Goal: Entertainment & Leisure: Consume media (video, audio)

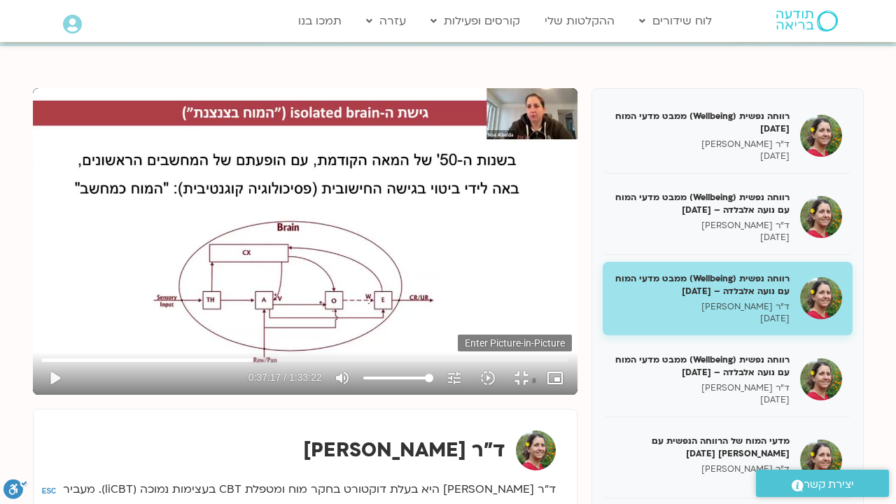
click at [563, 386] on icon "picture_in_picture_alt" at bounding box center [554, 377] width 17 height 17
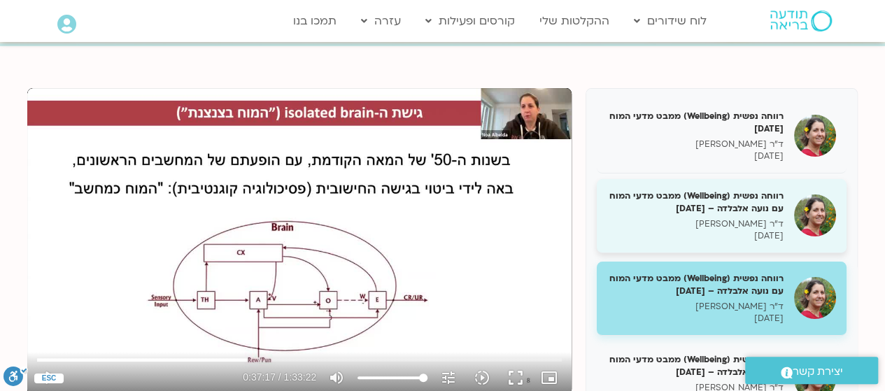
click at [760, 230] on p "ד"ר נועה אלבלדה" at bounding box center [695, 224] width 176 height 12
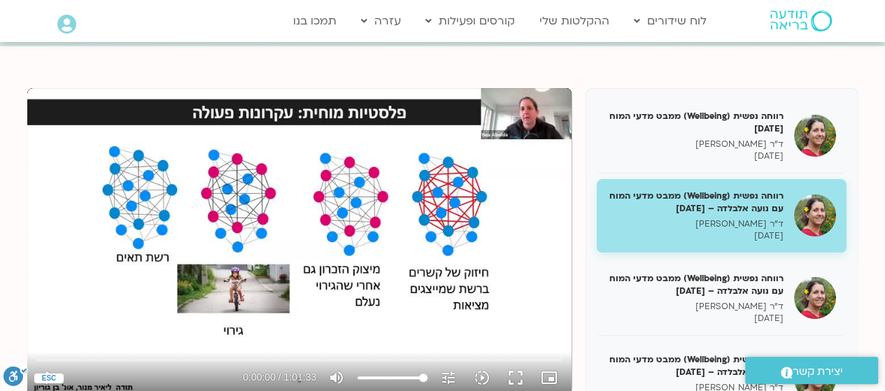
click at [726, 224] on p "ד"ר נועה אלבלדה" at bounding box center [695, 224] width 176 height 12
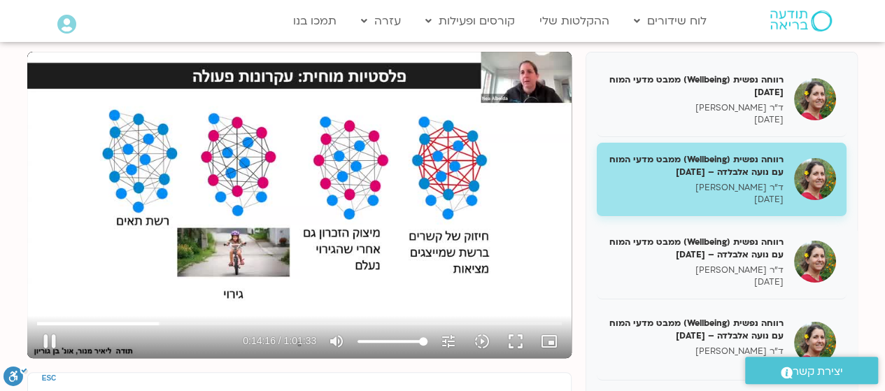
scroll to position [173, 0]
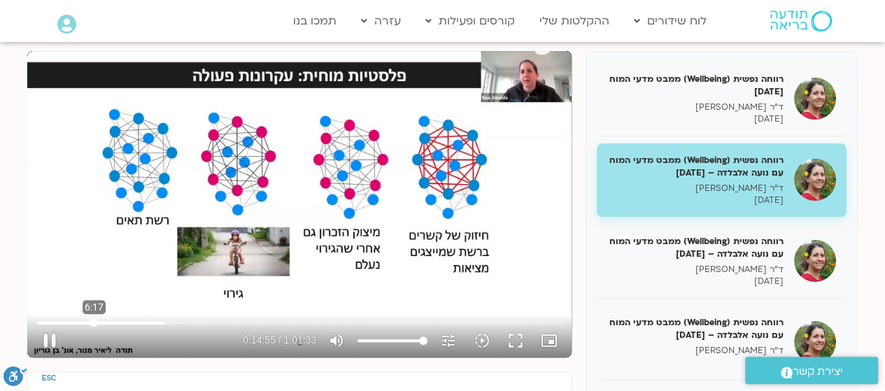
click at [94, 321] on input "Seek" at bounding box center [299, 322] width 525 height 8
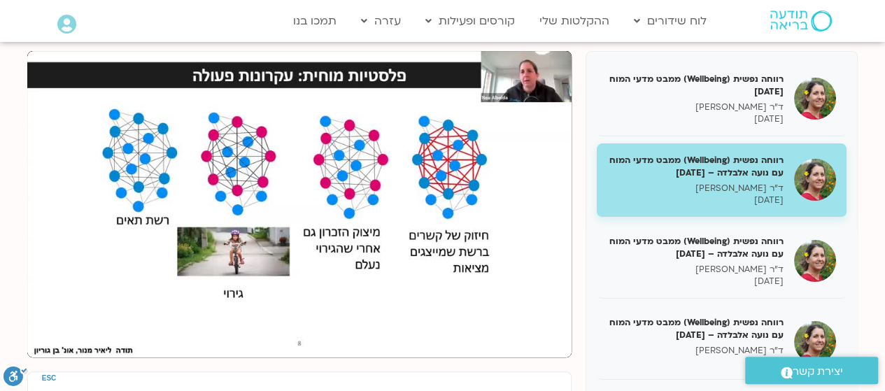
click at [64, 325] on button "pause" at bounding box center [50, 341] width 34 height 34
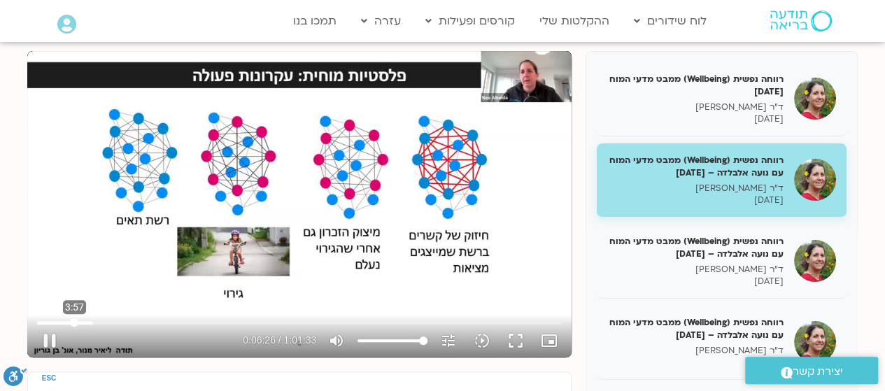
click at [74, 323] on input "Seek" at bounding box center [299, 322] width 525 height 8
click at [63, 323] on input "Seek" at bounding box center [299, 322] width 525 height 8
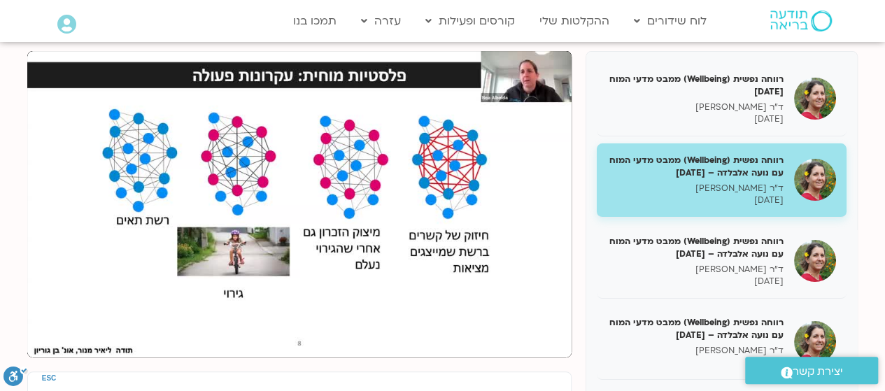
type input "162.204829"
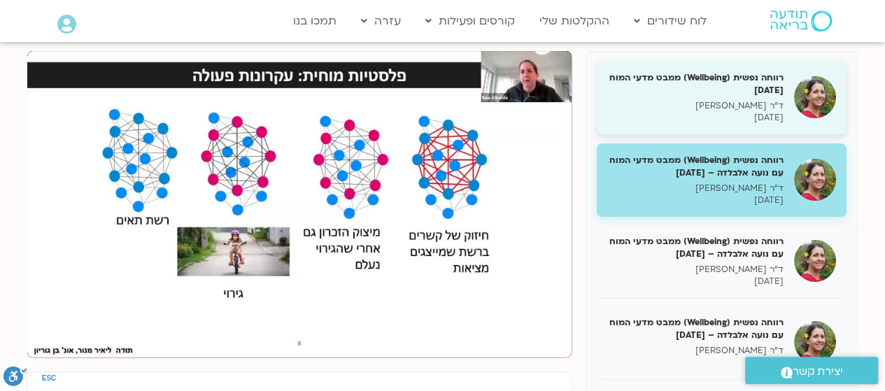
click at [761, 110] on p "ד"ר נועה אלבלדה" at bounding box center [695, 106] width 176 height 12
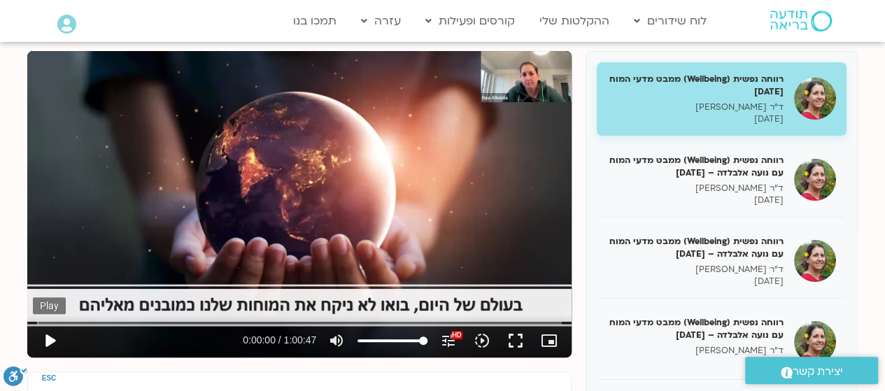
click at [48, 337] on button "play_arrow" at bounding box center [50, 341] width 34 height 34
click at [88, 318] on input "Seek" at bounding box center [299, 322] width 525 height 8
click at [110, 320] on input "Seek" at bounding box center [299, 322] width 525 height 8
click at [128, 322] on input "Seek" at bounding box center [299, 322] width 525 height 8
click at [155, 323] on input "Seek" at bounding box center [299, 322] width 525 height 8
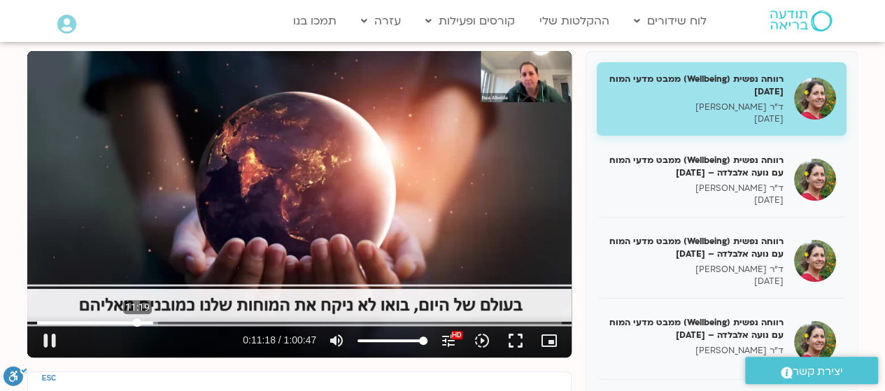
click at [137, 320] on input "Seek" at bounding box center [299, 322] width 525 height 8
type input "707.422101"
click at [150, 323] on input "Seek" at bounding box center [299, 322] width 525 height 8
click at [49, 342] on button "pause" at bounding box center [50, 341] width 34 height 34
click at [127, 320] on input "Seek" at bounding box center [299, 322] width 525 height 8
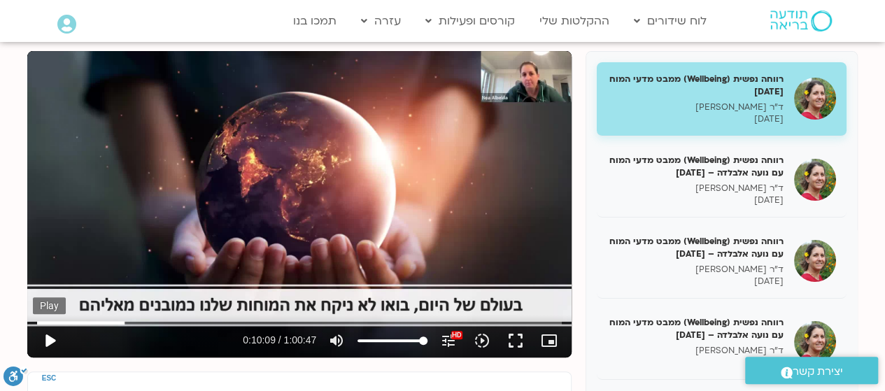
click at [48, 340] on button "play_arrow" at bounding box center [50, 341] width 34 height 34
click at [134, 318] on input "Seek" at bounding box center [299, 322] width 525 height 8
click at [141, 321] on input "Seek" at bounding box center [299, 322] width 525 height 8
click at [150, 321] on input "Seek" at bounding box center [299, 322] width 525 height 8
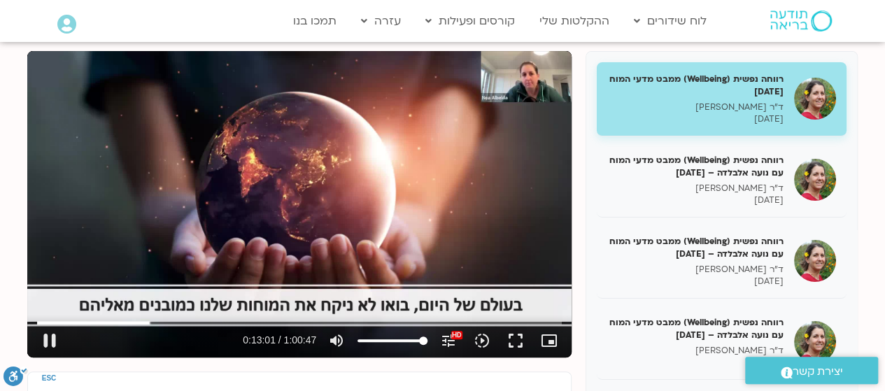
type input "781.166138"
click at [48, 341] on button "pause" at bounding box center [50, 341] width 34 height 34
type input "924.982048"
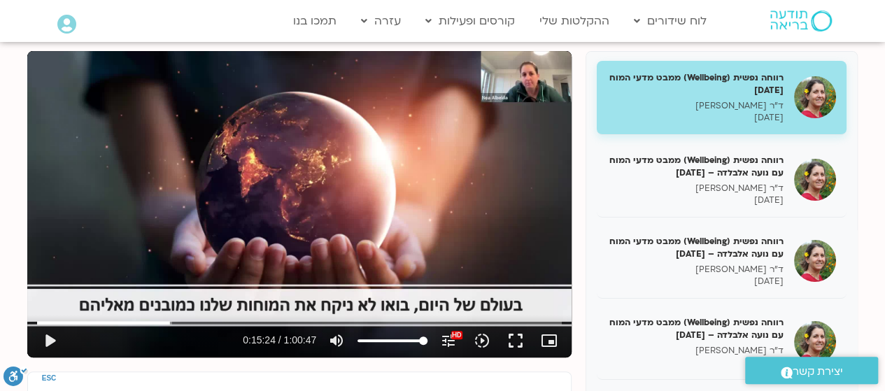
click at [747, 92] on h5 "רווחה נפשית (Wellbeing) ממבט מדעי המוח 31/01/25" at bounding box center [695, 83] width 176 height 25
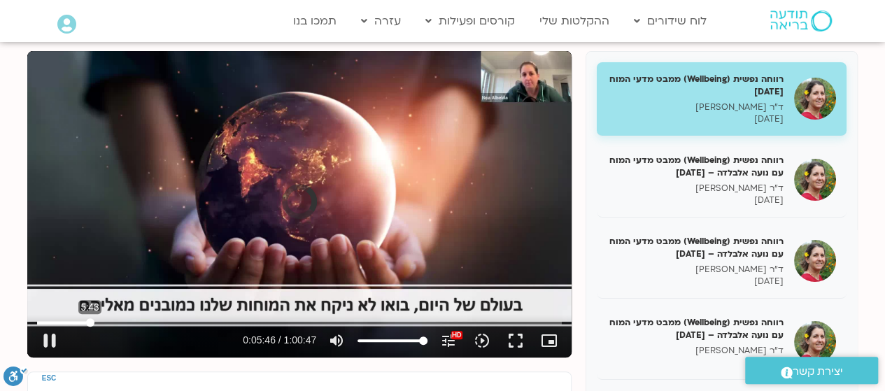
click at [90, 325] on input "Seek" at bounding box center [299, 322] width 525 height 8
click at [101, 322] on input "Seek" at bounding box center [299, 322] width 525 height 8
click at [109, 323] on input "Seek" at bounding box center [299, 322] width 525 height 8
click at [116, 323] on input "Seek" at bounding box center [299, 322] width 525 height 8
click at [127, 320] on input "Seek" at bounding box center [299, 322] width 525 height 8
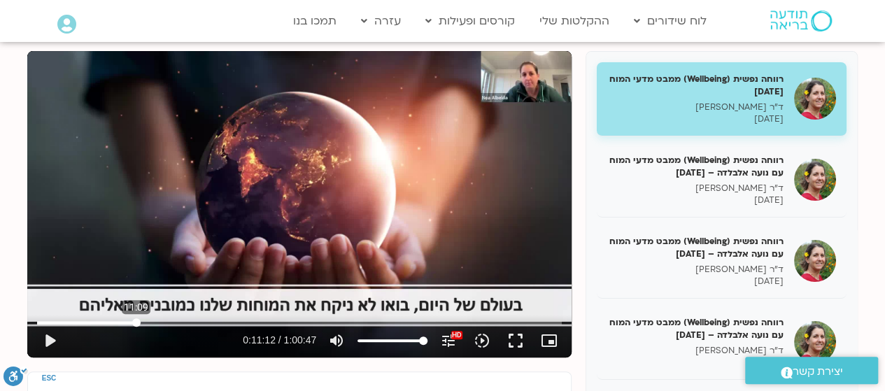
click at [136, 321] on input "Seek" at bounding box center [299, 322] width 525 height 8
click at [146, 321] on input "Seek" at bounding box center [299, 322] width 525 height 8
click at [155, 323] on input "Seek" at bounding box center [299, 322] width 525 height 8
click at [53, 341] on button "play_arrow" at bounding box center [50, 341] width 34 height 34
click at [164, 321] on input "Seek" at bounding box center [299, 322] width 525 height 8
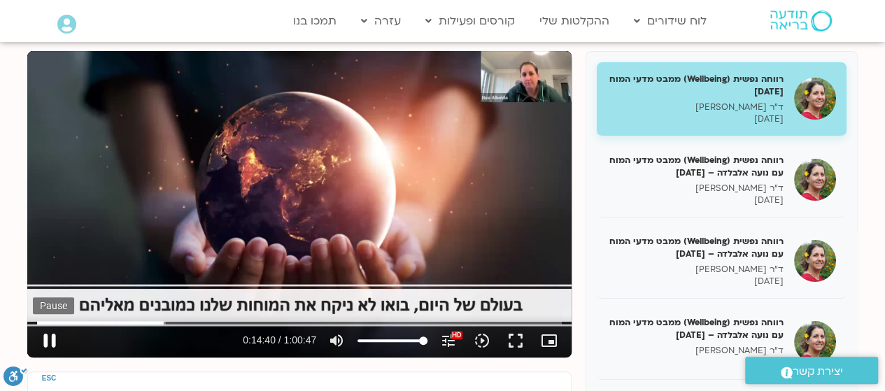
click at [50, 340] on button "pause" at bounding box center [50, 341] width 34 height 34
click at [168, 325] on input "Seek" at bounding box center [299, 322] width 525 height 8
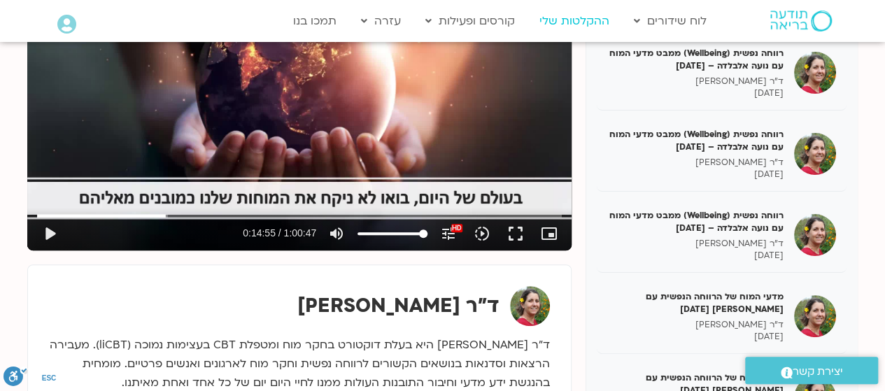
scroll to position [278, 0]
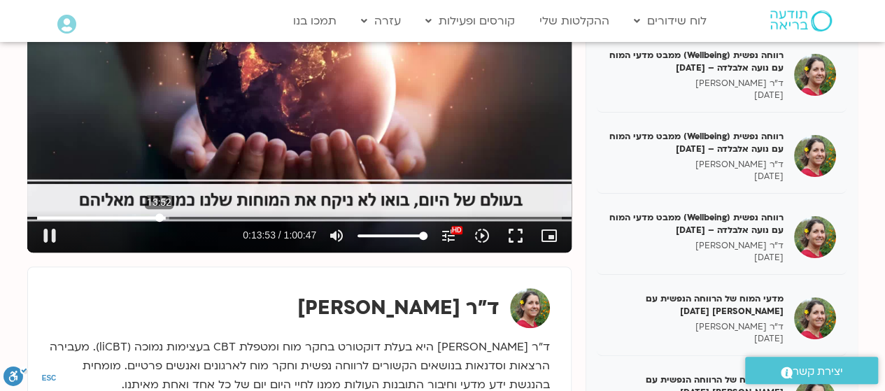
click at [159, 215] on input "Seek" at bounding box center [299, 217] width 525 height 8
click at [49, 232] on button "pause" at bounding box center [50, 236] width 34 height 34
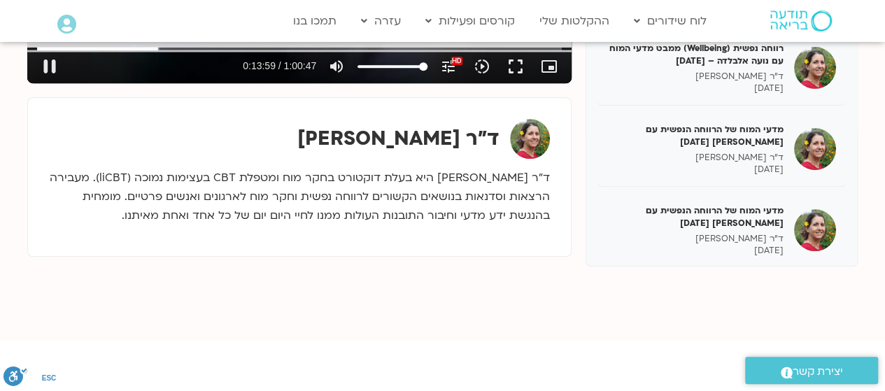
scroll to position [459, 0]
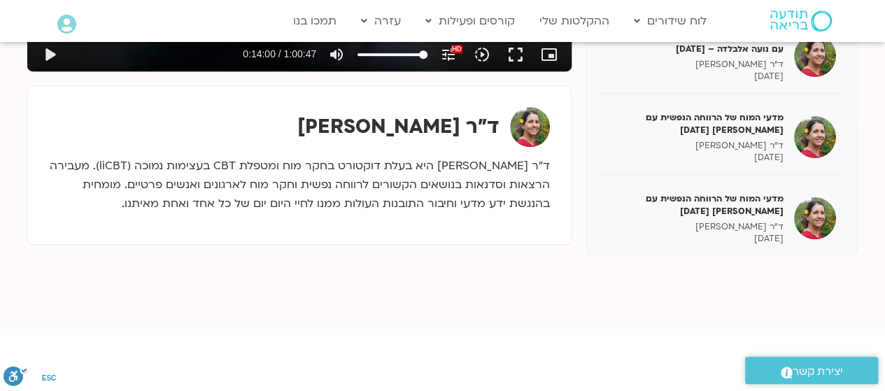
type input "840.149728"
